Goal: Transaction & Acquisition: Purchase product/service

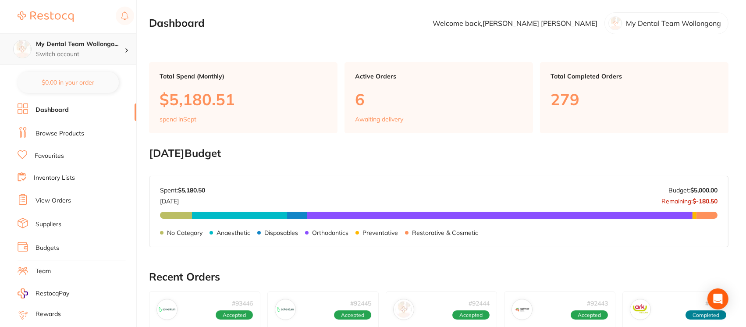
click at [85, 39] on div "My Dental Team Wollongo... Switch account" at bounding box center [68, 49] width 136 height 32
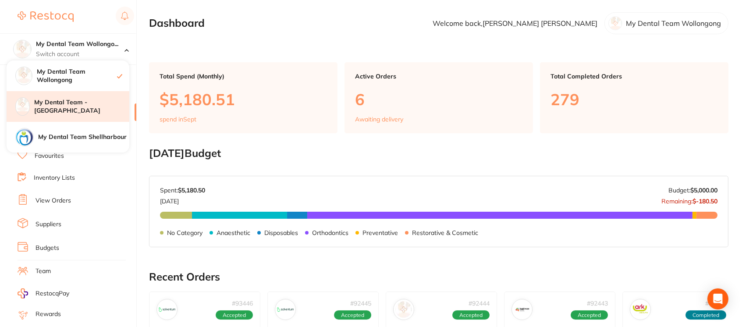
click at [93, 106] on h4 "My Dental Team - [GEOGRAPHIC_DATA]" at bounding box center [81, 106] width 95 height 17
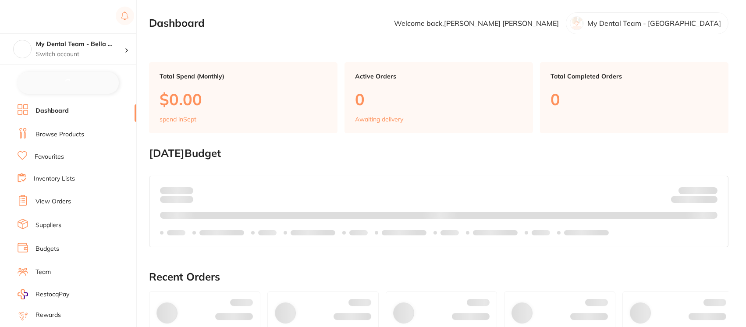
click at [70, 132] on link "Browse Products" at bounding box center [59, 134] width 49 height 9
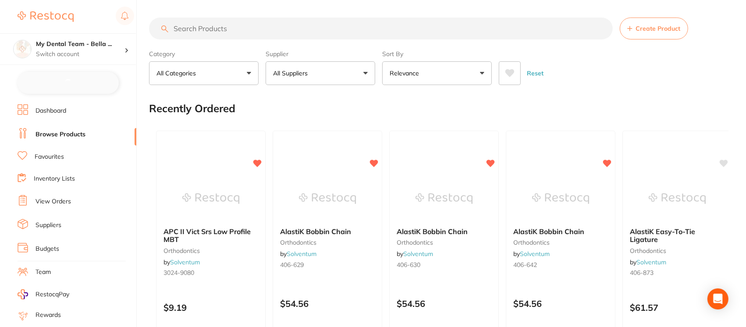
click at [246, 26] on input "search" at bounding box center [381, 29] width 464 height 22
checkbox input "false"
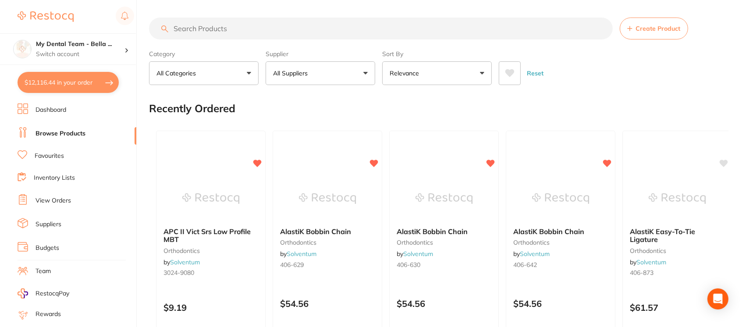
click at [246, 26] on input "search" at bounding box center [381, 29] width 464 height 22
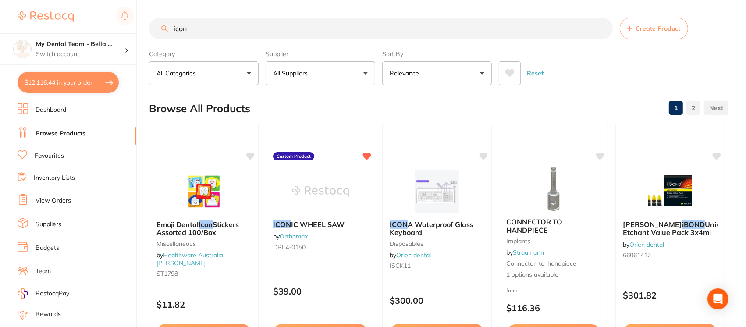
click at [293, 31] on input "icon" at bounding box center [381, 29] width 464 height 22
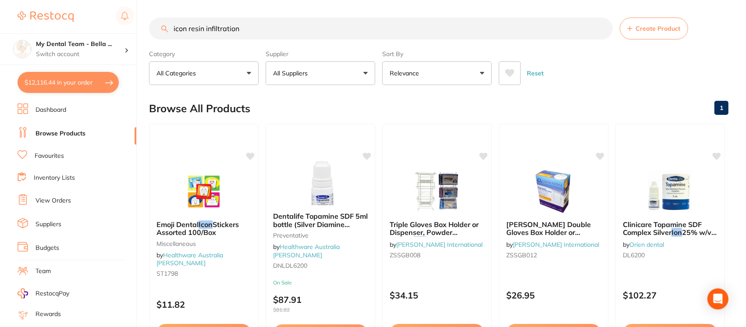
drag, startPoint x: 254, startPoint y: 27, endPoint x: 150, endPoint y: 29, distance: 103.9
click at [150, 29] on input "icon resin infiltration" at bounding box center [381, 29] width 464 height 22
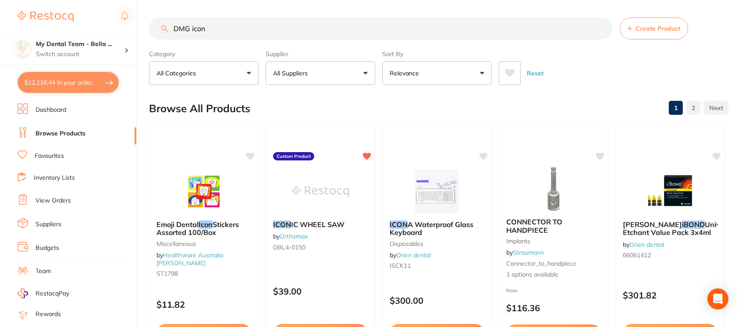
drag, startPoint x: 206, startPoint y: 28, endPoint x: 136, endPoint y: 30, distance: 70.6
click at [136, 30] on div "$12,116.44 My Dental Team - Bella ... Switch account My Dental Team Wollongong …" at bounding box center [373, 163] width 746 height 327
drag, startPoint x: 205, startPoint y: 29, endPoint x: 128, endPoint y: 28, distance: 76.7
click at [128, 28] on div "$12,116.44 My Dental Team - Bella ... Switch account My Dental Team Wollongong …" at bounding box center [373, 163] width 746 height 327
type input "icon smooth surface"
